Goal: Transaction & Acquisition: Register for event/course

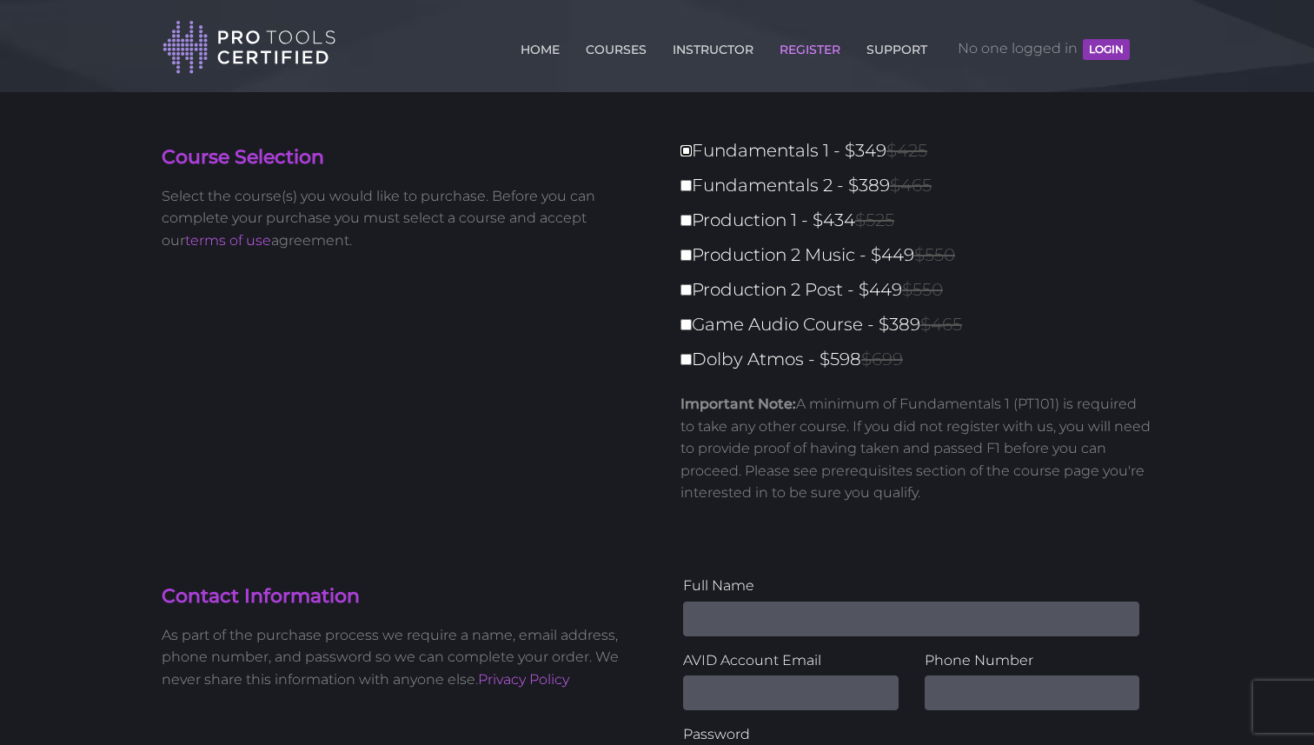
click at [690, 153] on input "Fundamentals 1 - $349 $425" at bounding box center [685, 150] width 11 height 11
checkbox input "true"
type input "349"
click at [690, 182] on input "Fundamentals 2 - $389 $465" at bounding box center [685, 185] width 11 height 11
checkbox input "true"
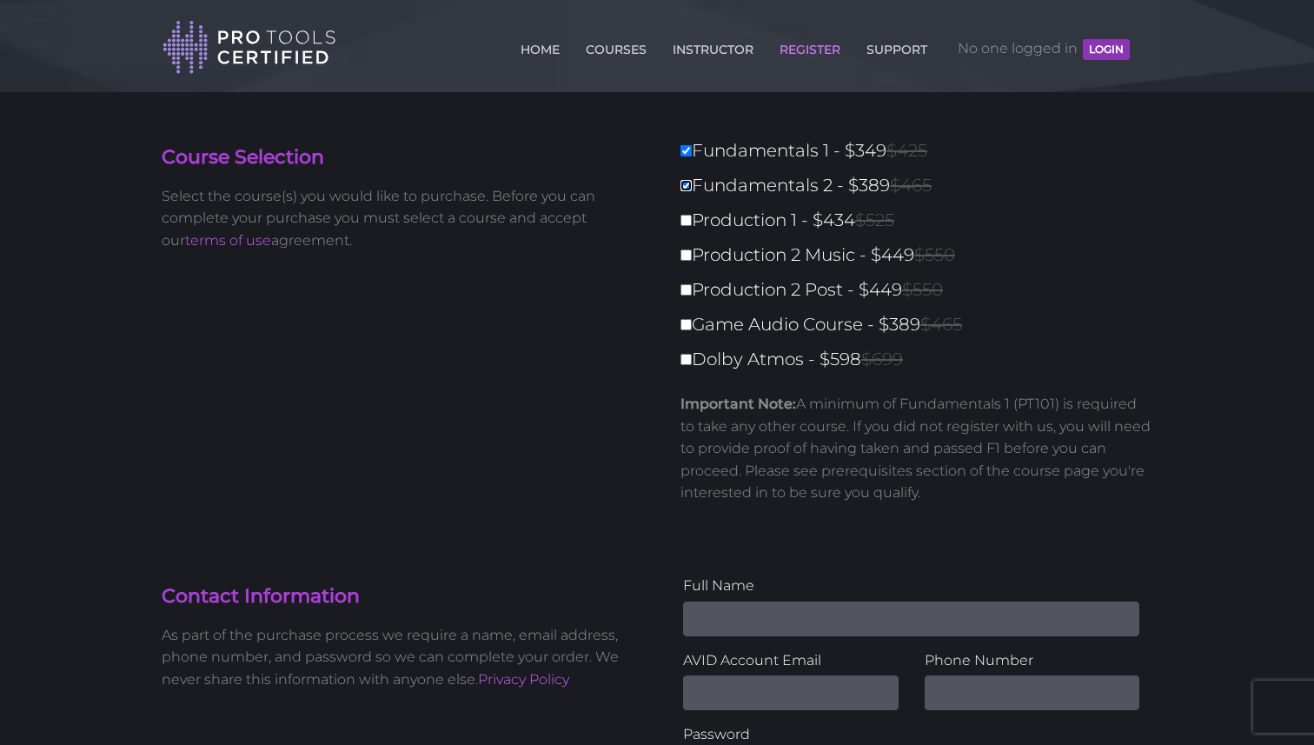
type input "738"
click at [683, 220] on input "Production 1 - $434 $525" at bounding box center [685, 220] width 11 height 11
checkbox input "true"
type input "1172"
click at [681, 250] on input "Production 2 Music - $449 $550" at bounding box center [685, 254] width 11 height 11
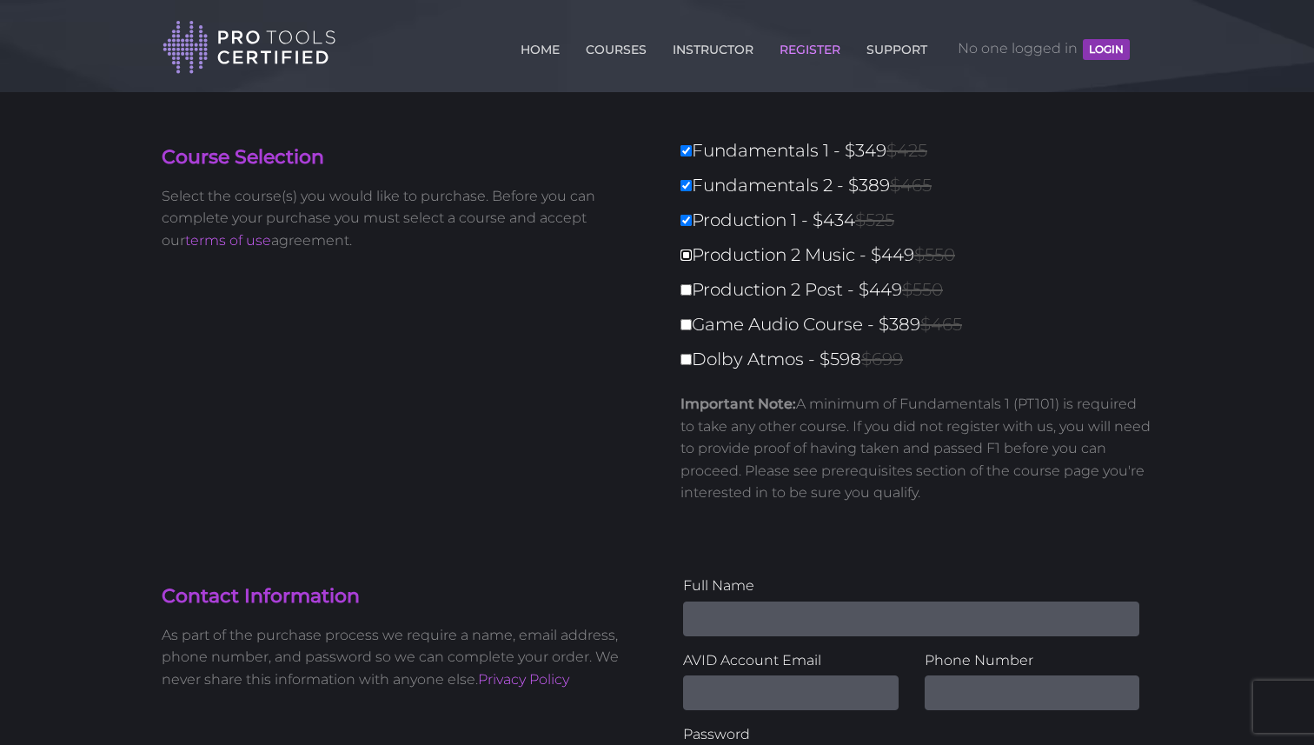
checkbox input "true"
type input "1621"
click at [684, 293] on input "Production 2 Post - $449 $550" at bounding box center [685, 289] width 11 height 11
checkbox input "true"
type input "2070"
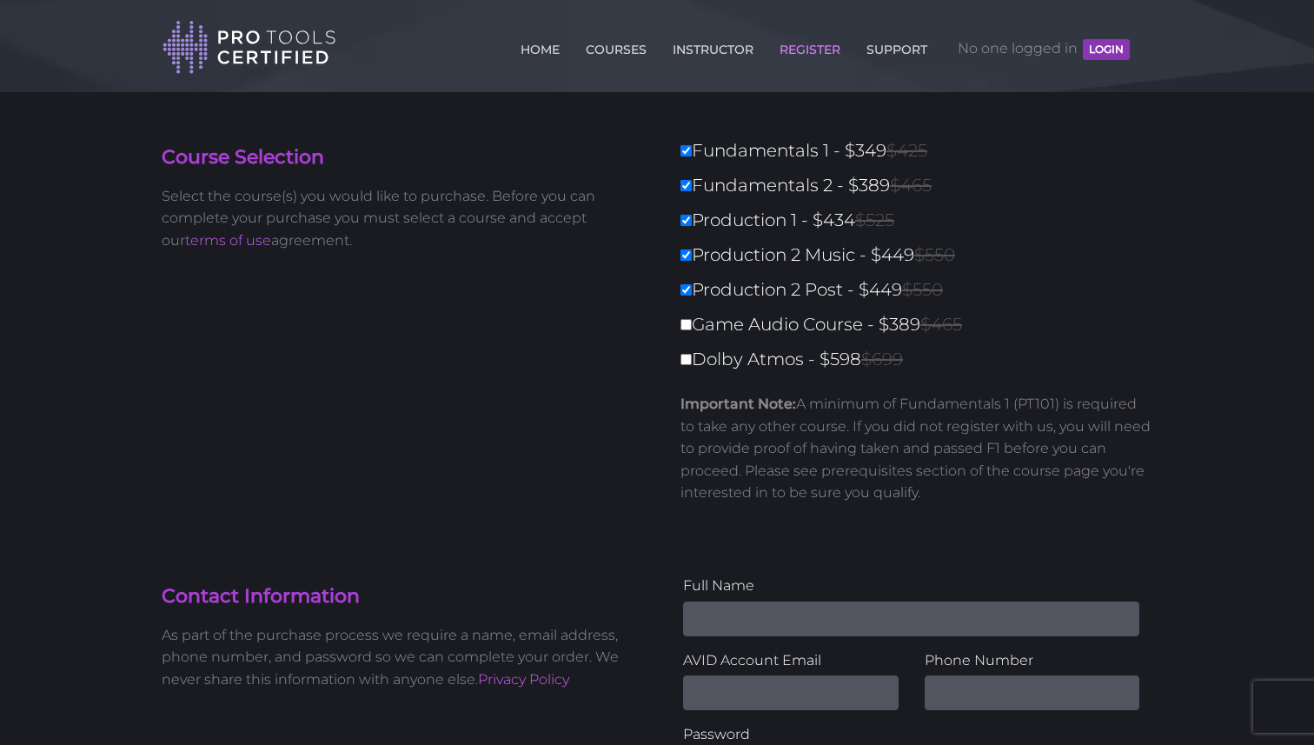
click at [685, 313] on label "Game Audio Course - $389 $465" at bounding box center [921, 324] width 482 height 30
click at [685, 319] on input "Game Audio Course - $389 $465" at bounding box center [685, 324] width 11 height 11
checkbox input "true"
type input "2459"
click at [685, 342] on div "Fundamentals 1 - $349 $425 Fundamentals 2 - $389 $465 Production 1 - $434 $525 …" at bounding box center [911, 327] width 482 height 382
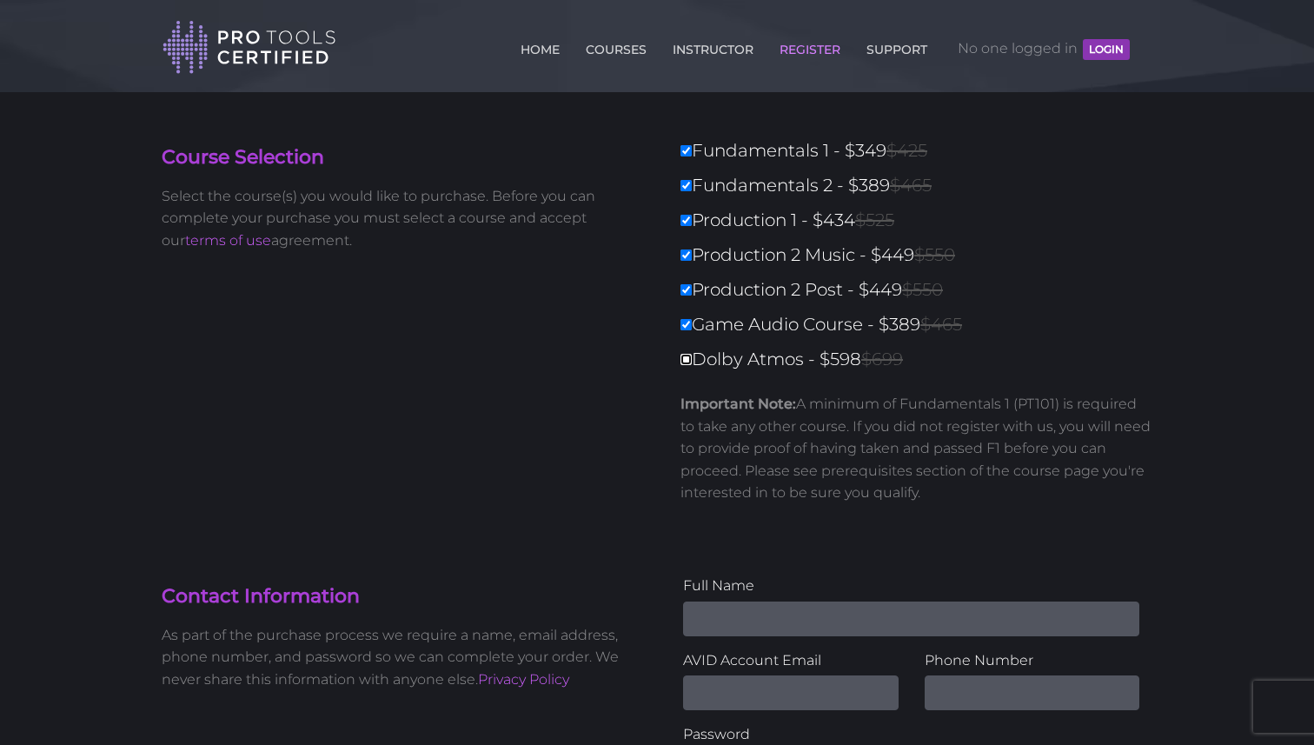
click at [685, 354] on input "Dolby Atmos - $598 $699" at bounding box center [685, 359] width 11 height 11
checkbox input "true"
type input "3057"
